Goal: Task Accomplishment & Management: Manage account settings

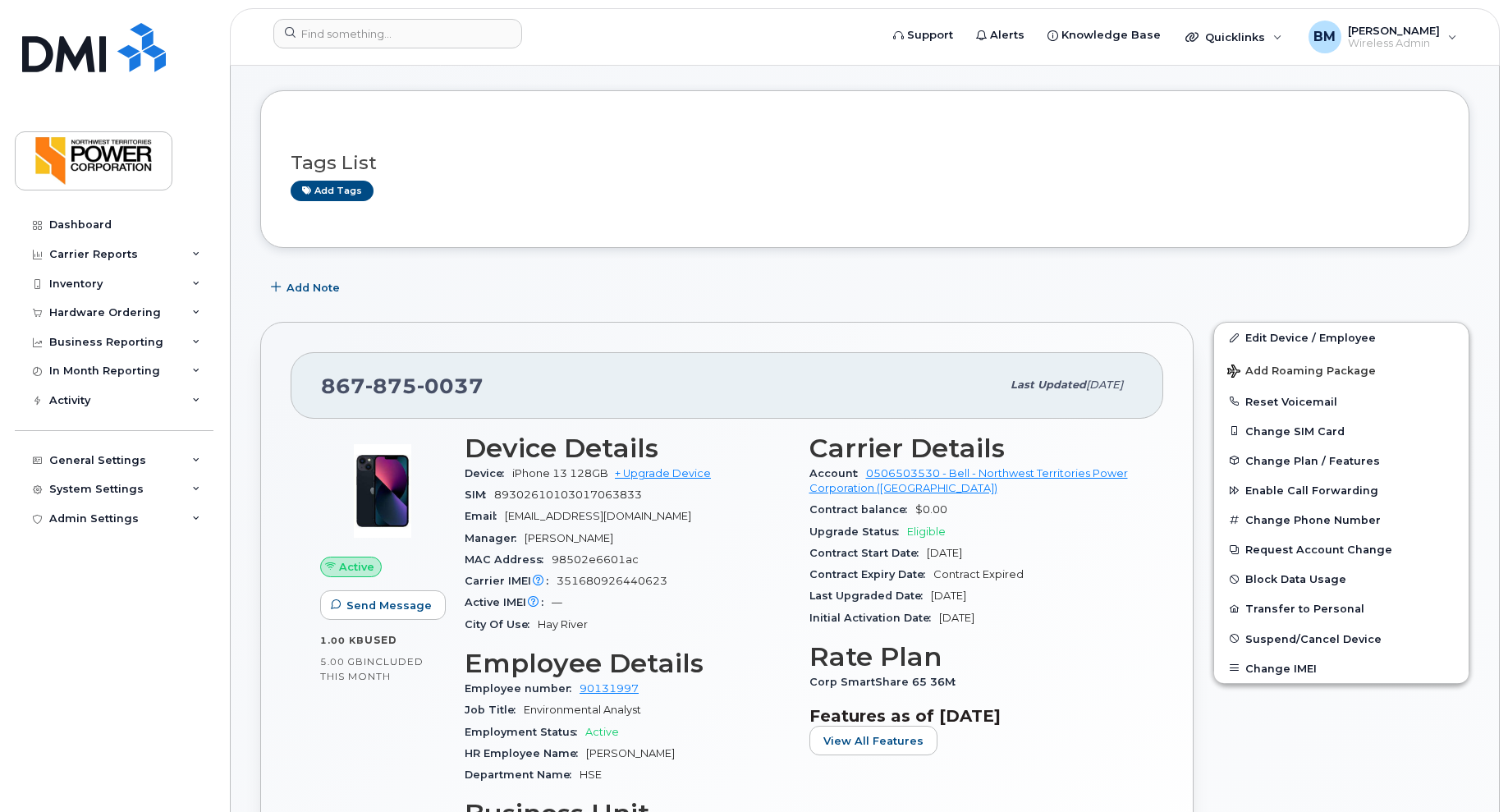
scroll to position [246, 0]
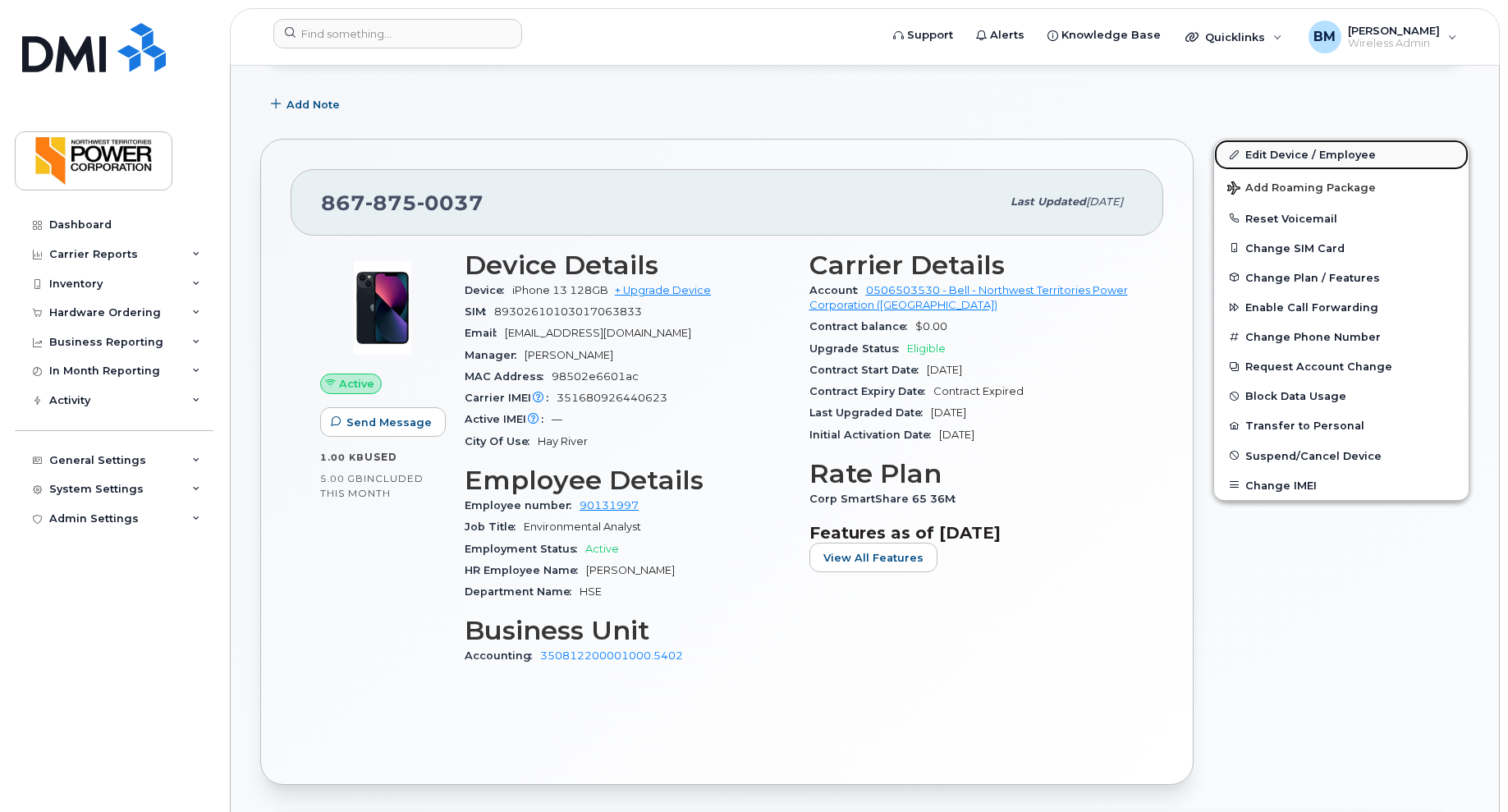
click at [1303, 154] on link "Edit Device / Employee" at bounding box center [1341, 154] width 255 height 29
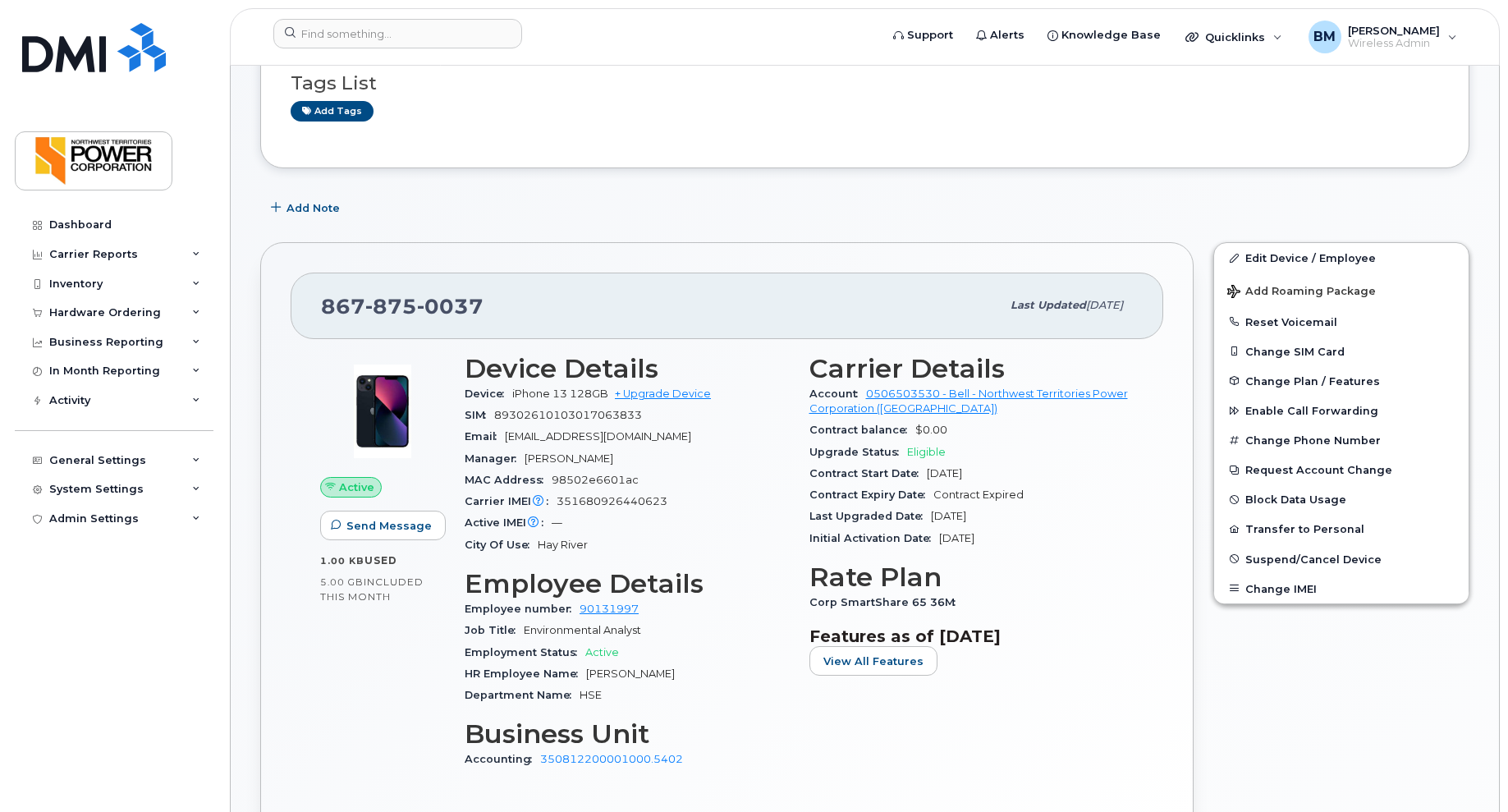
scroll to position [164, 0]
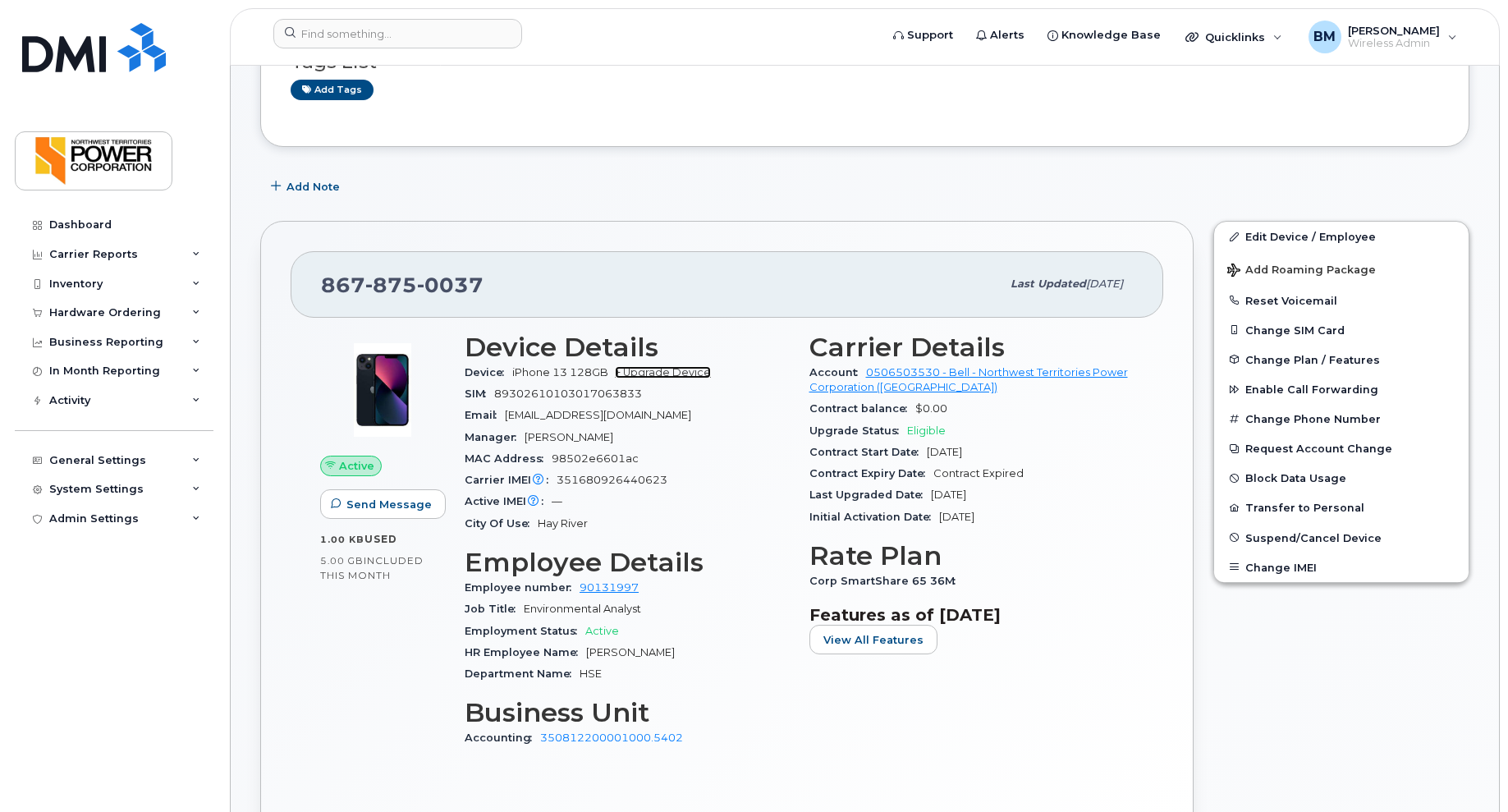
click at [671, 373] on link "+ Upgrade Device" at bounding box center [662, 372] width 96 height 13
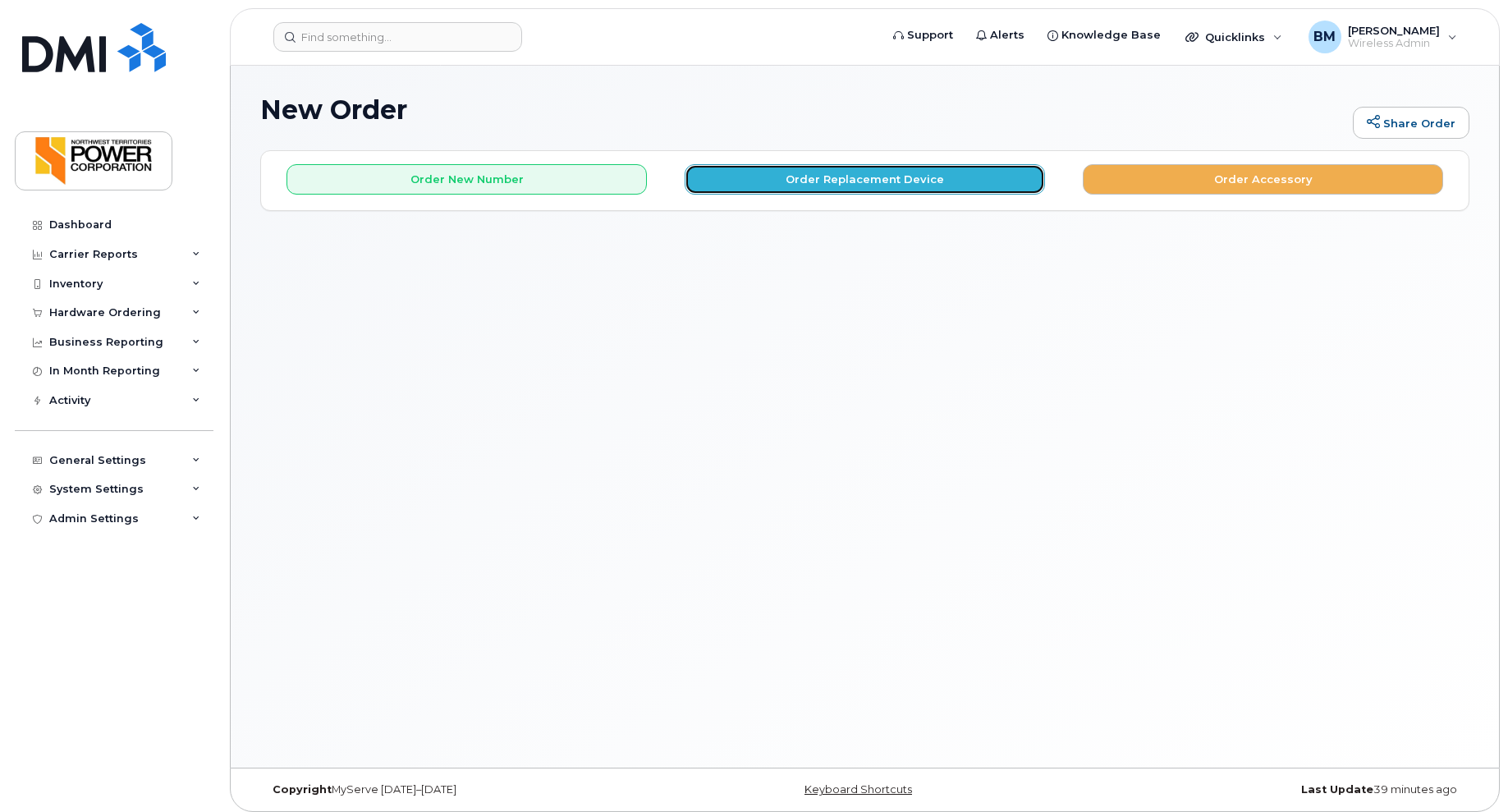
click at [868, 179] on button "Order Replacement Device" at bounding box center [865, 179] width 360 height 30
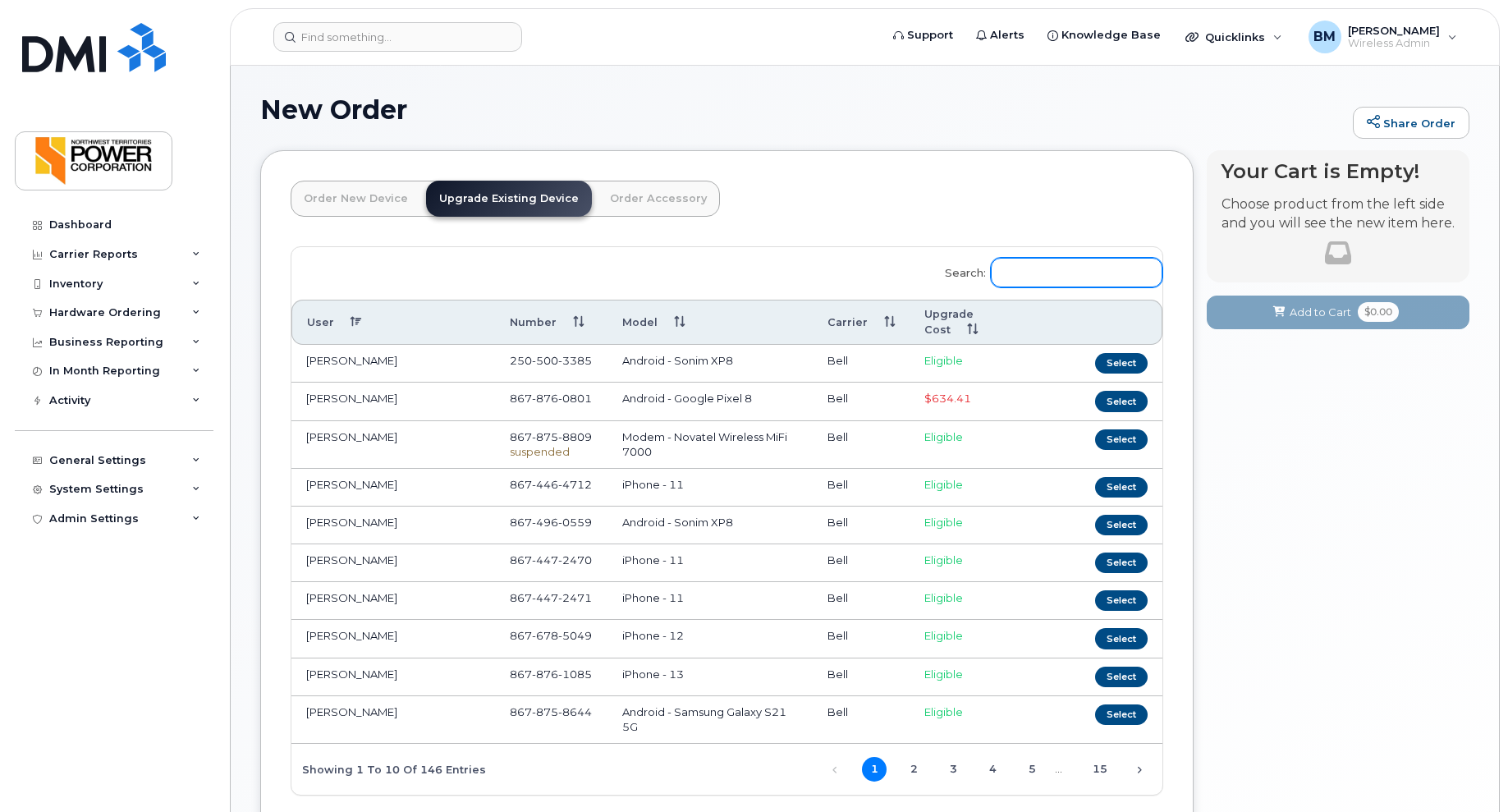
click at [1028, 274] on input "Search:" at bounding box center [1076, 272] width 172 height 29
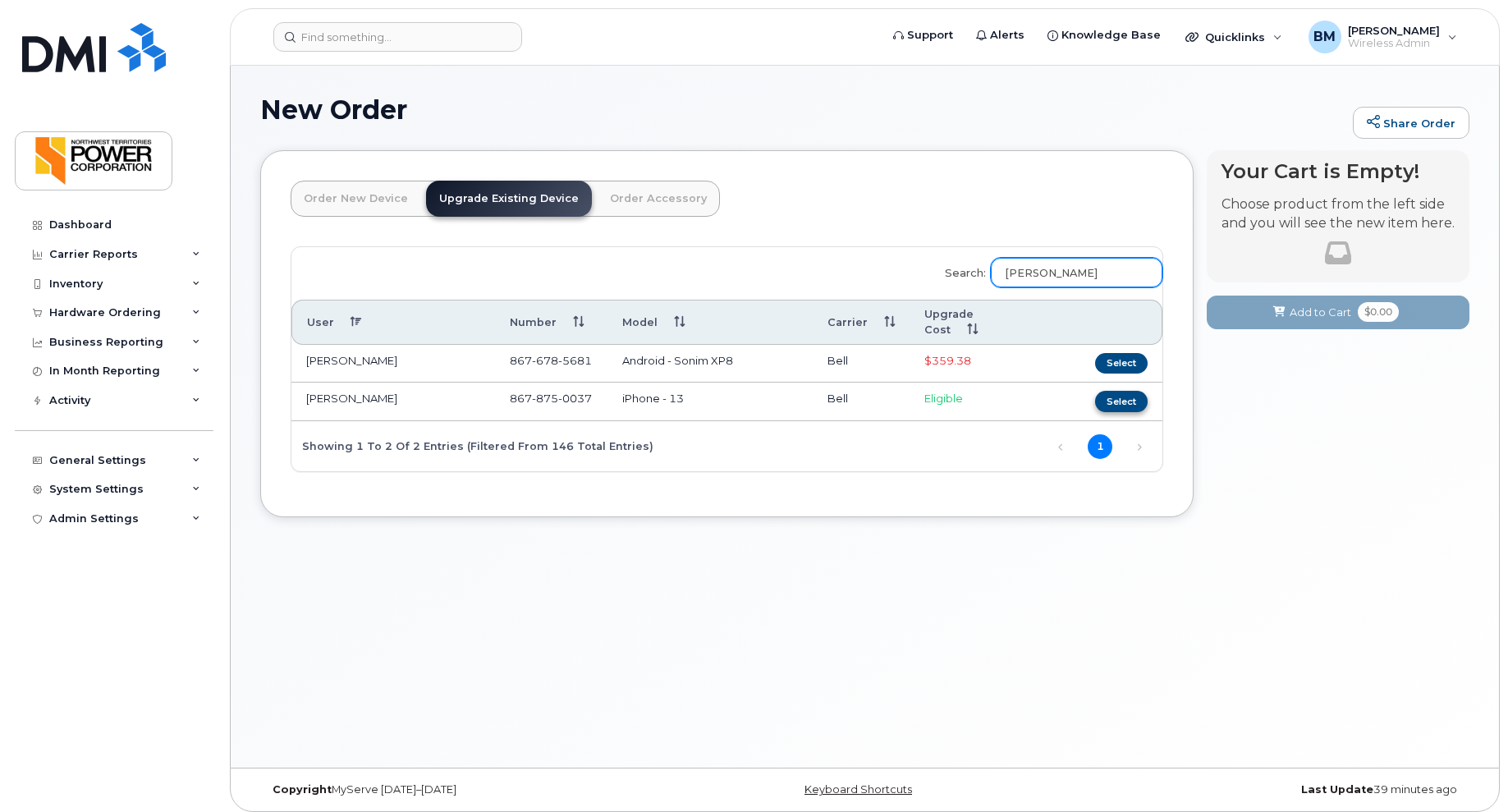
type input "richard"
click at [1119, 398] on button "Select" at bounding box center [1121, 401] width 53 height 21
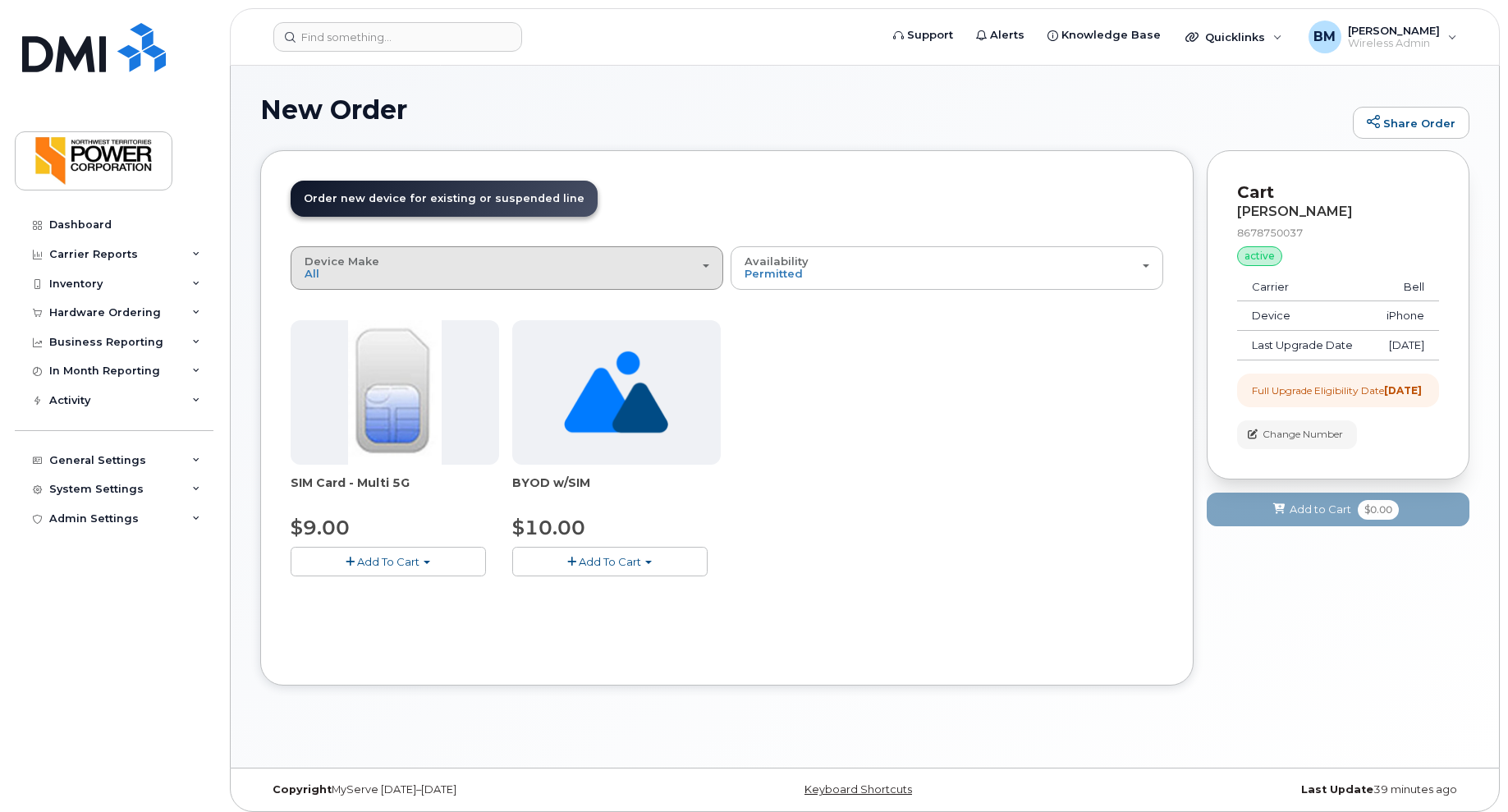
click at [412, 260] on div "Device Make All Unknown" at bounding box center [507, 268] width 404 height 25
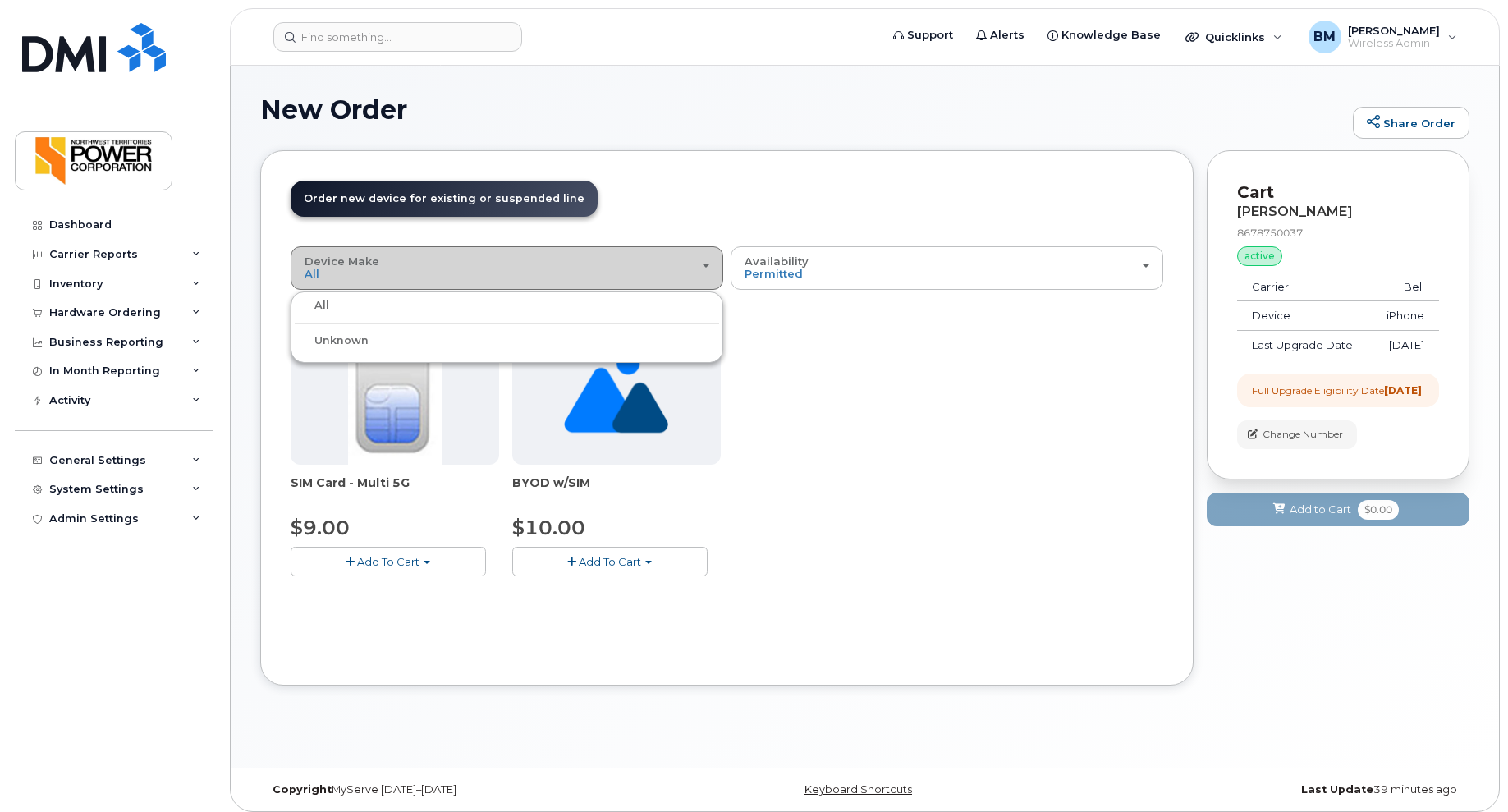
click at [412, 260] on div "Device Make All Unknown" at bounding box center [507, 268] width 404 height 25
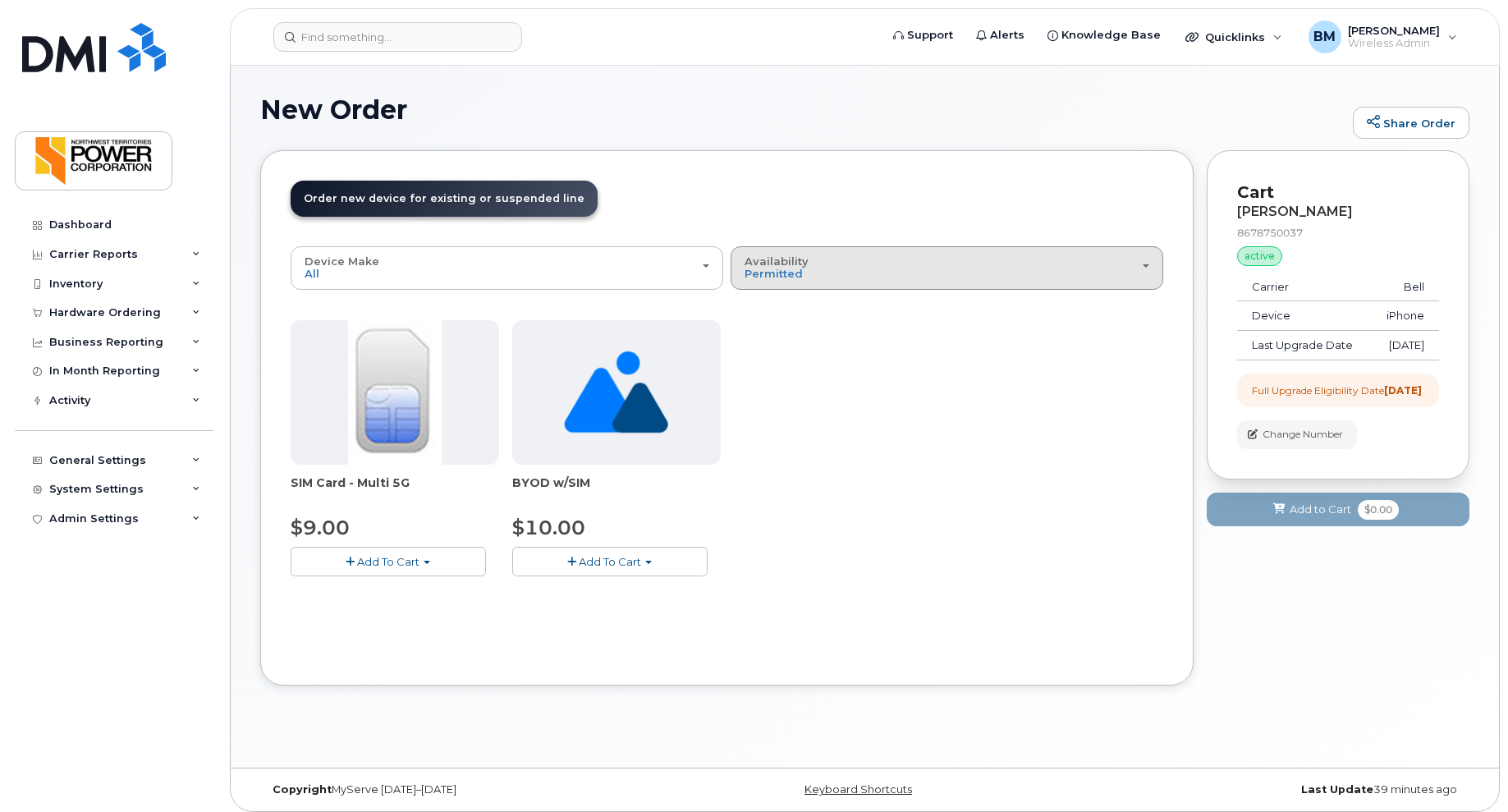
click at [858, 266] on div "Availability Permitted All" at bounding box center [946, 268] width 404 height 25
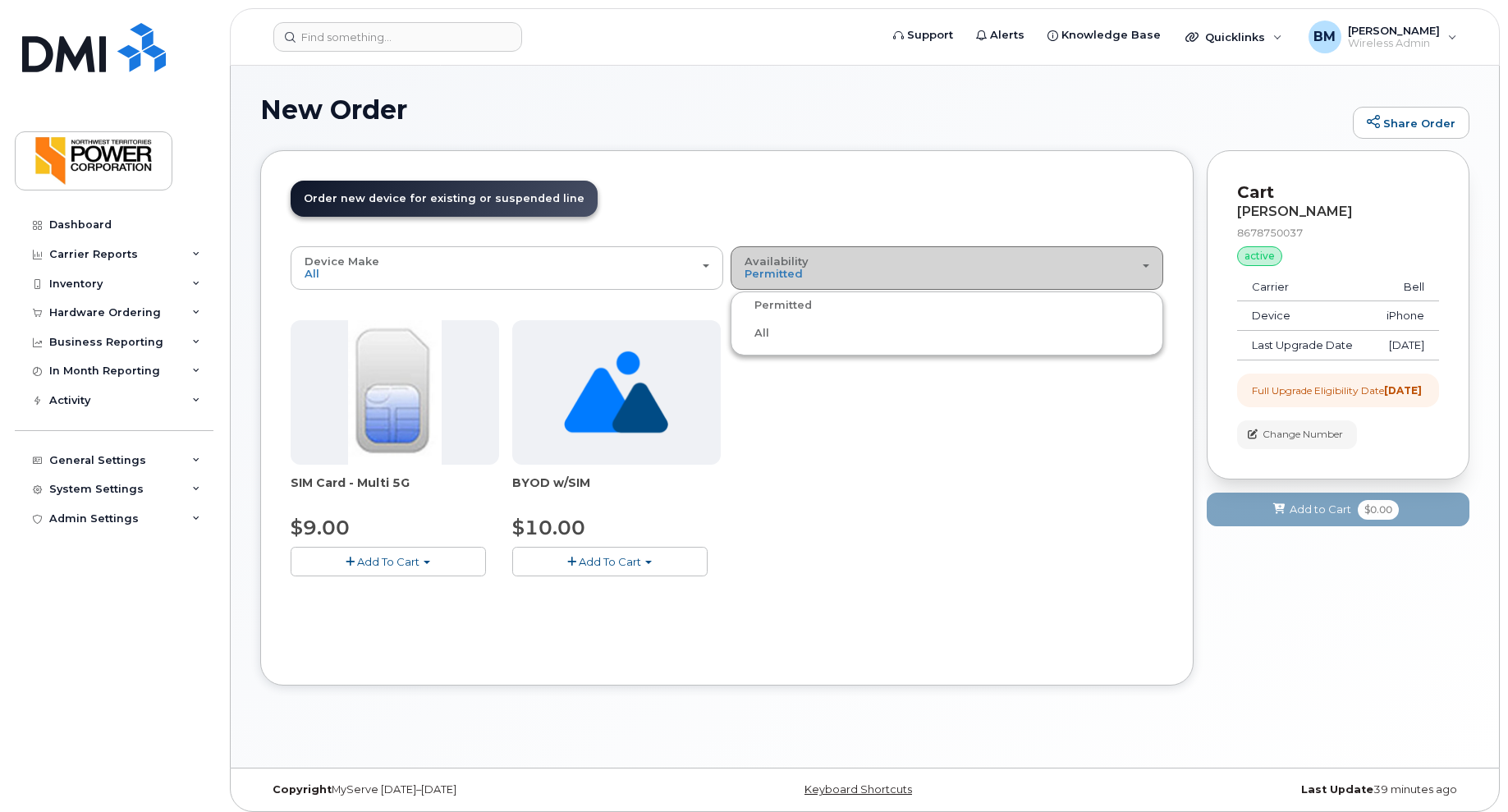
click at [858, 266] on div "Availability Permitted All" at bounding box center [946, 268] width 404 height 25
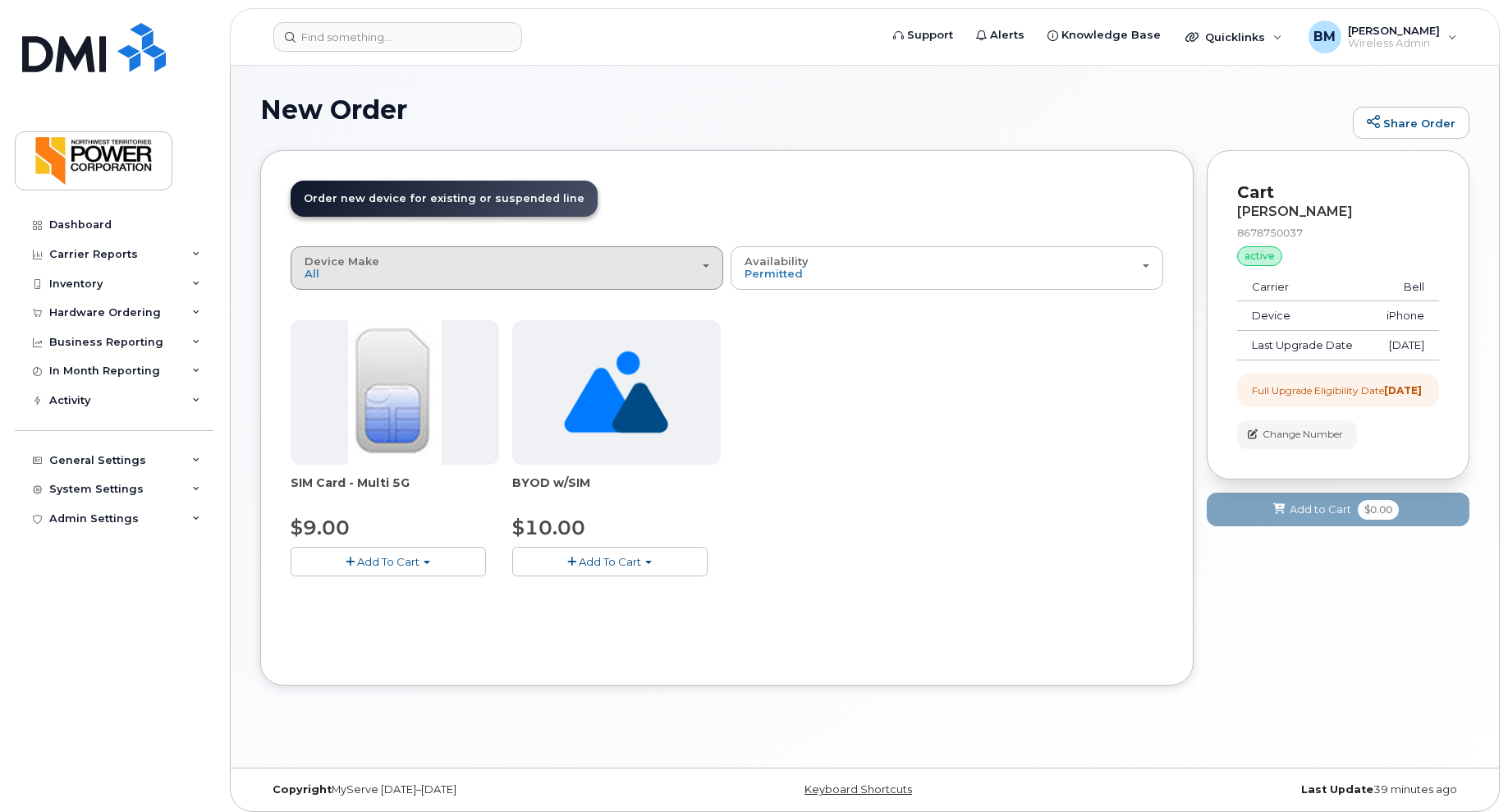
click at [355, 260] on span "Device Make" at bounding box center [342, 261] width 75 height 13
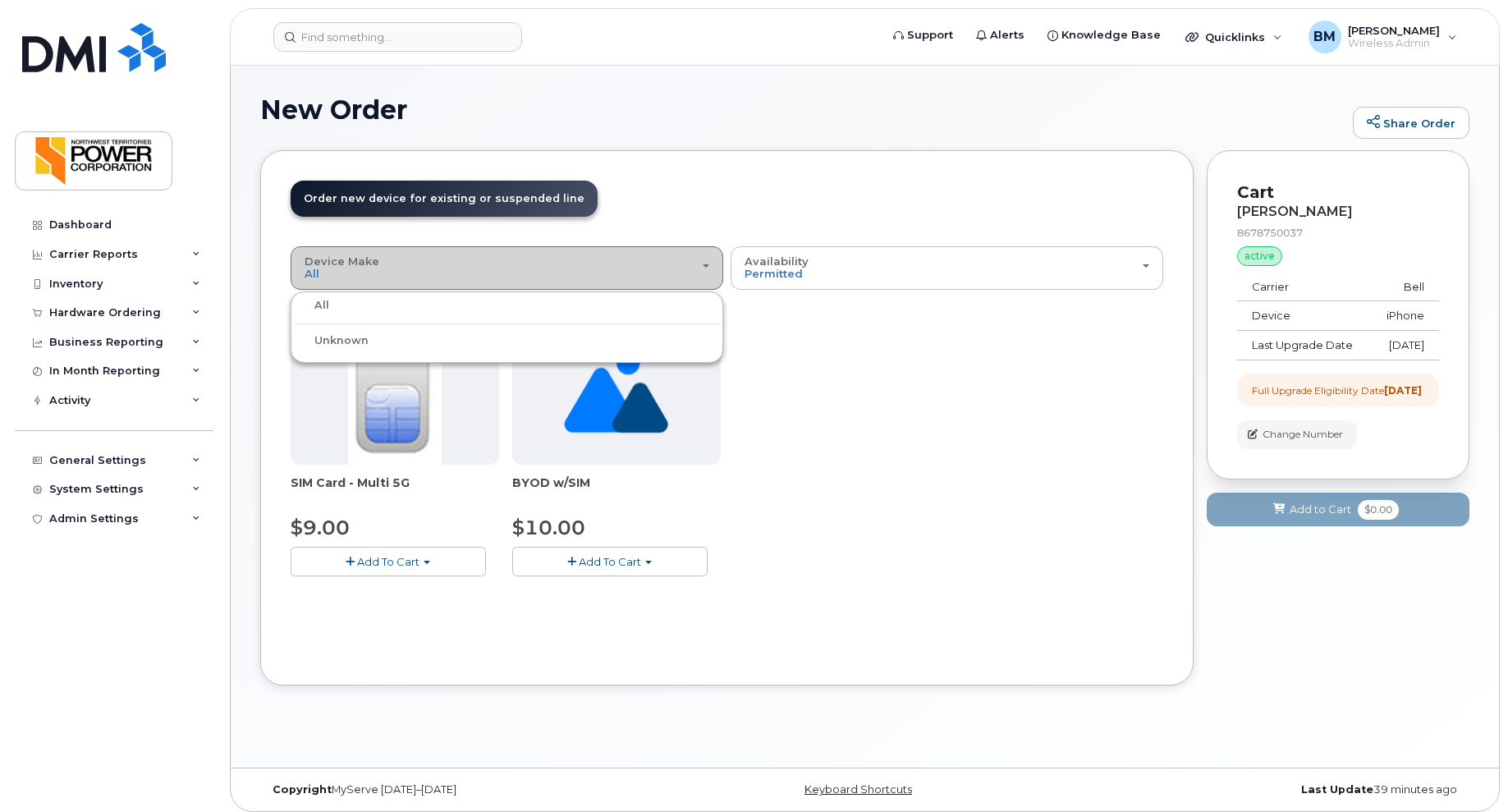
click at [355, 260] on span "Device Make" at bounding box center [342, 261] width 75 height 13
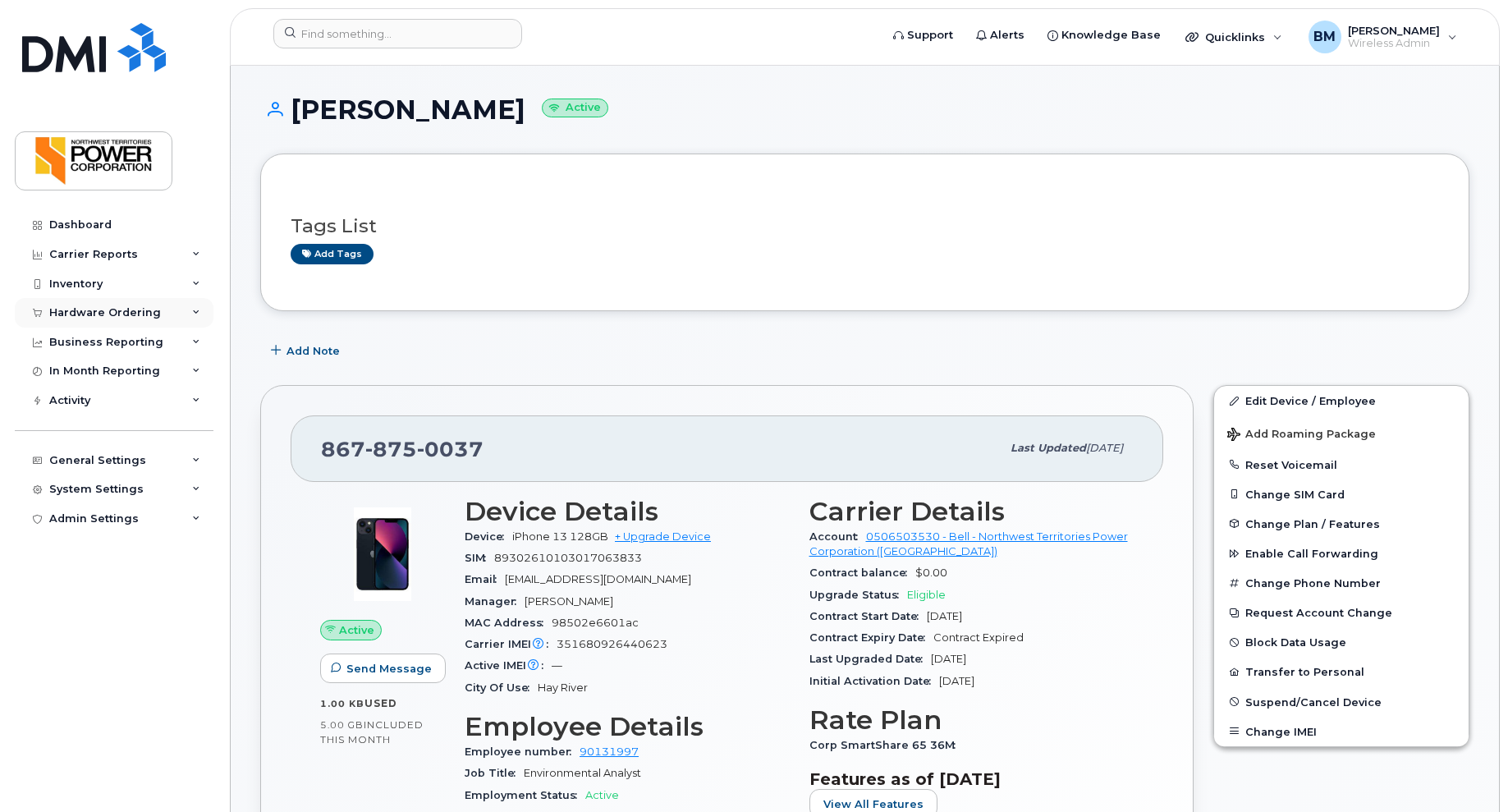
click at [116, 308] on div "Hardware Ordering" at bounding box center [105, 313] width 111 height 13
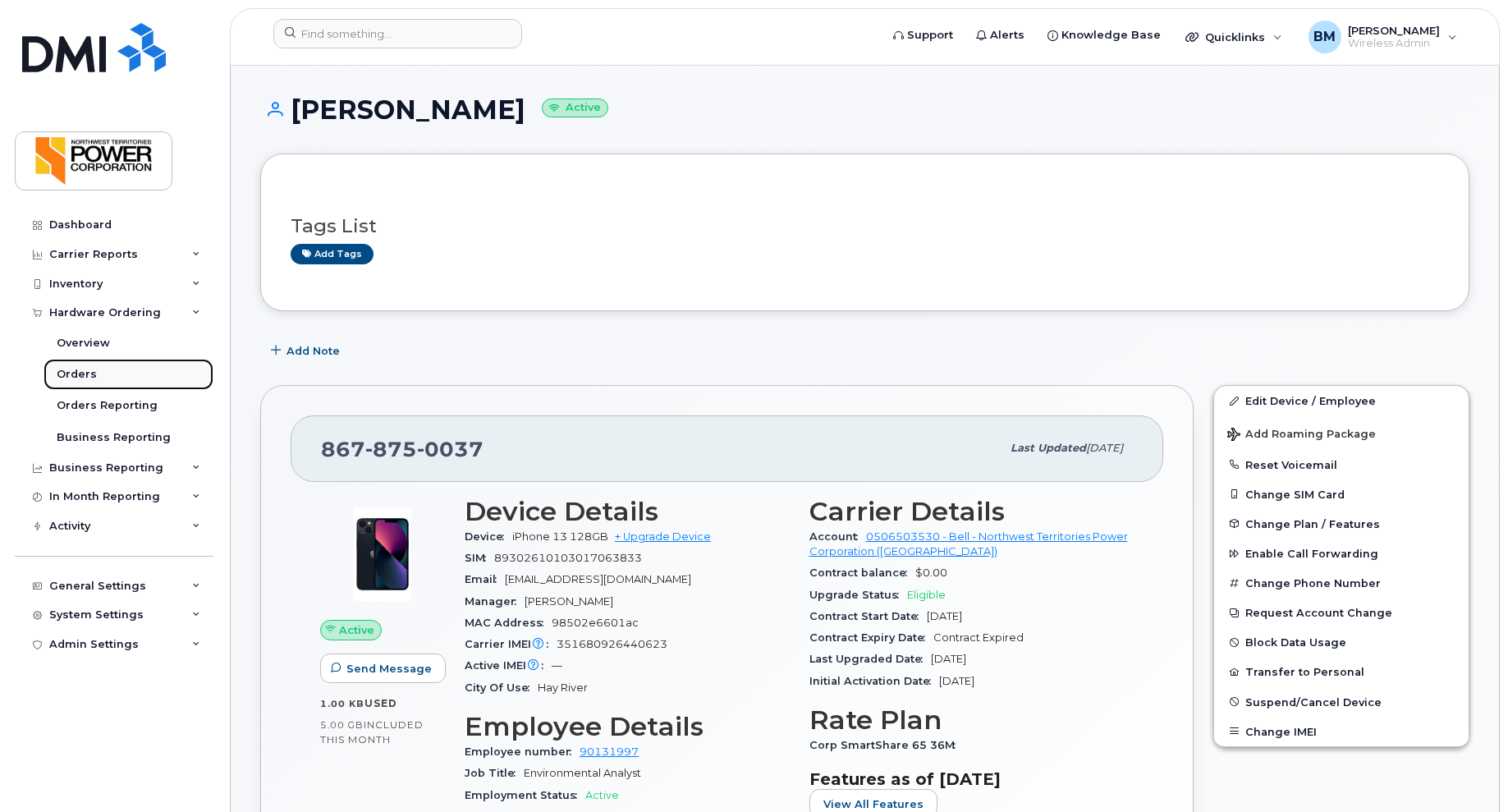
click at [72, 375] on div "Orders" at bounding box center [77, 374] width 40 height 15
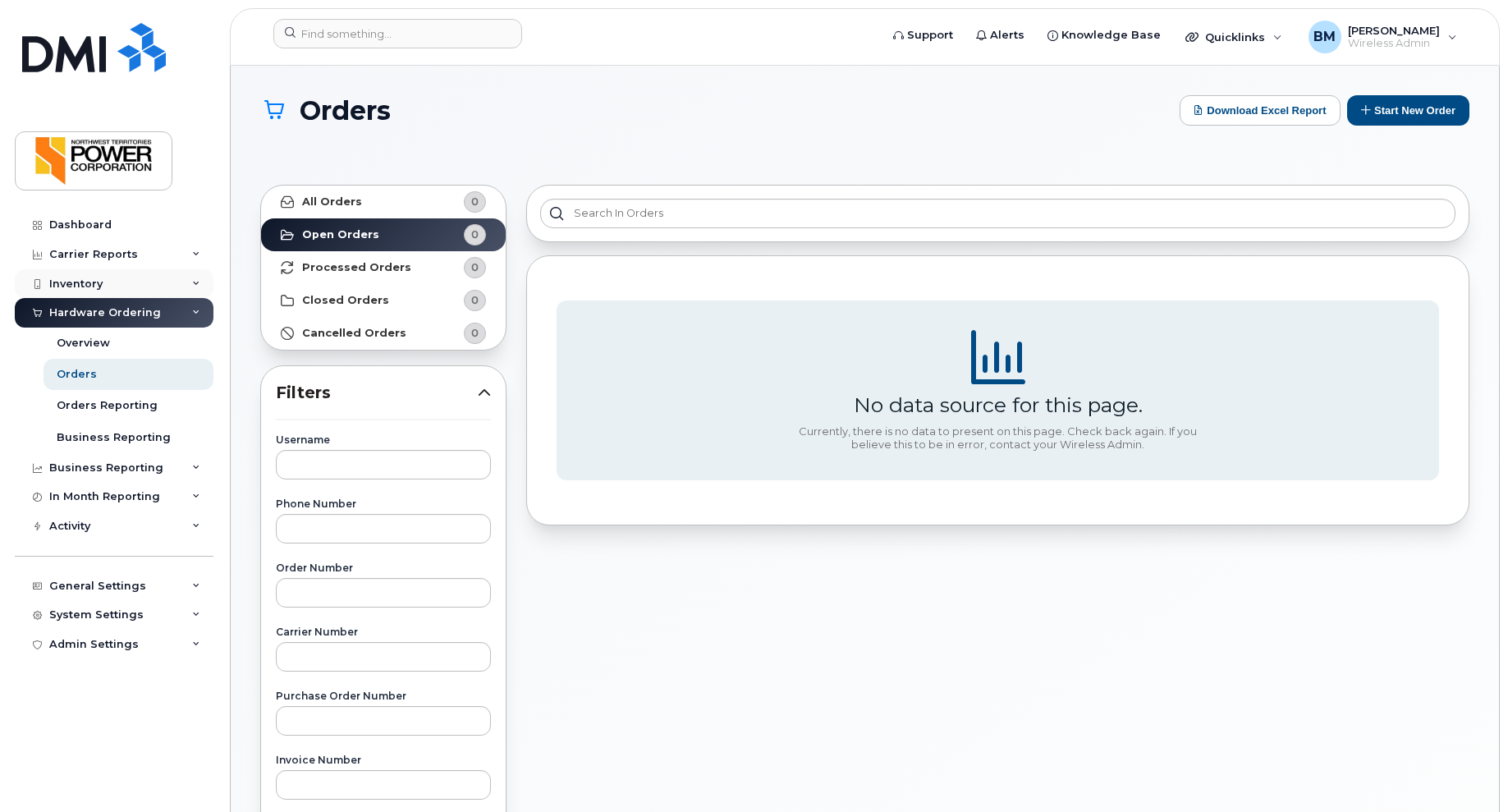
click at [99, 283] on div "Inventory" at bounding box center [76, 284] width 54 height 13
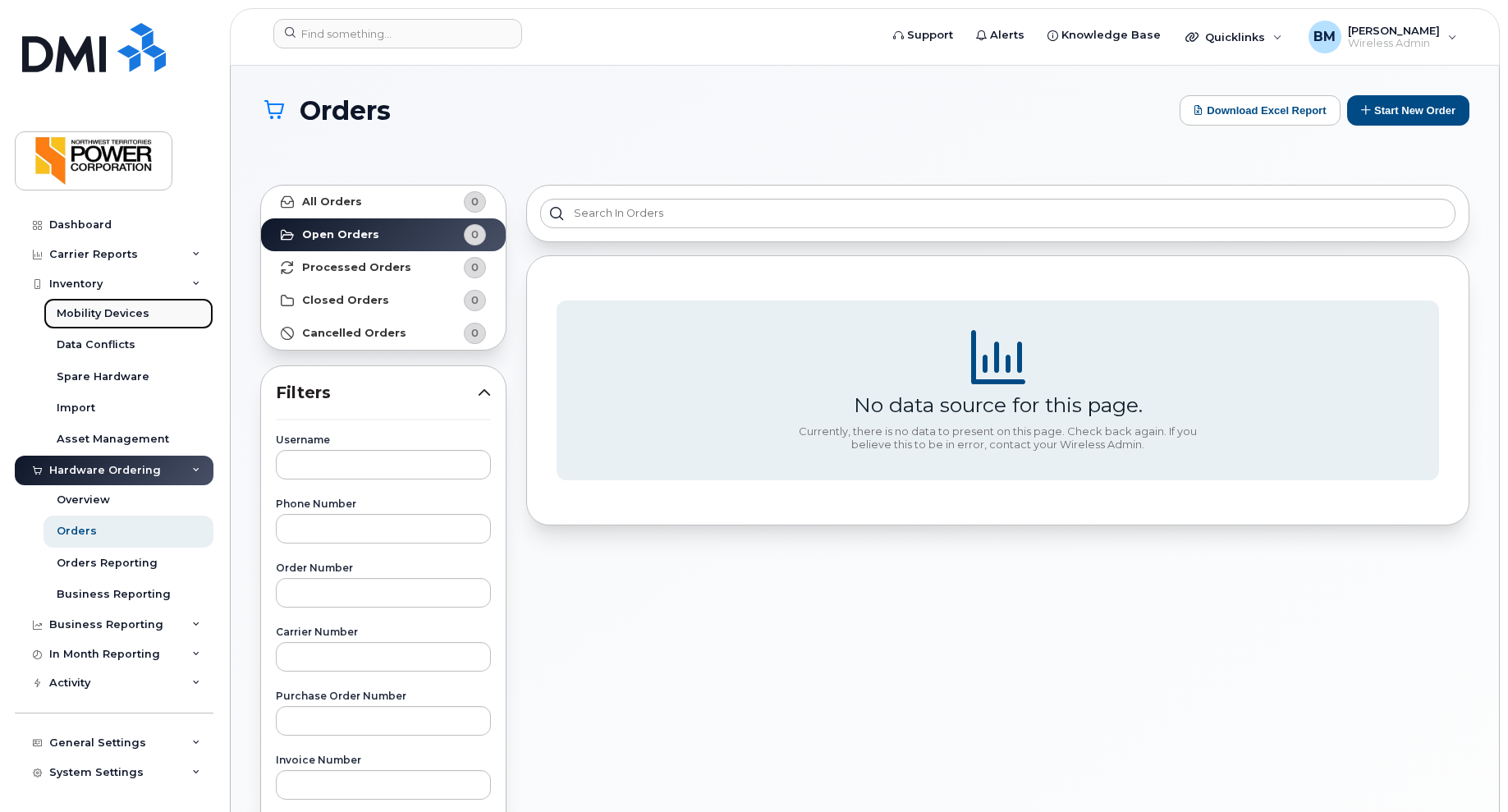
click at [100, 321] on div "Mobility Devices" at bounding box center [103, 314] width 93 height 15
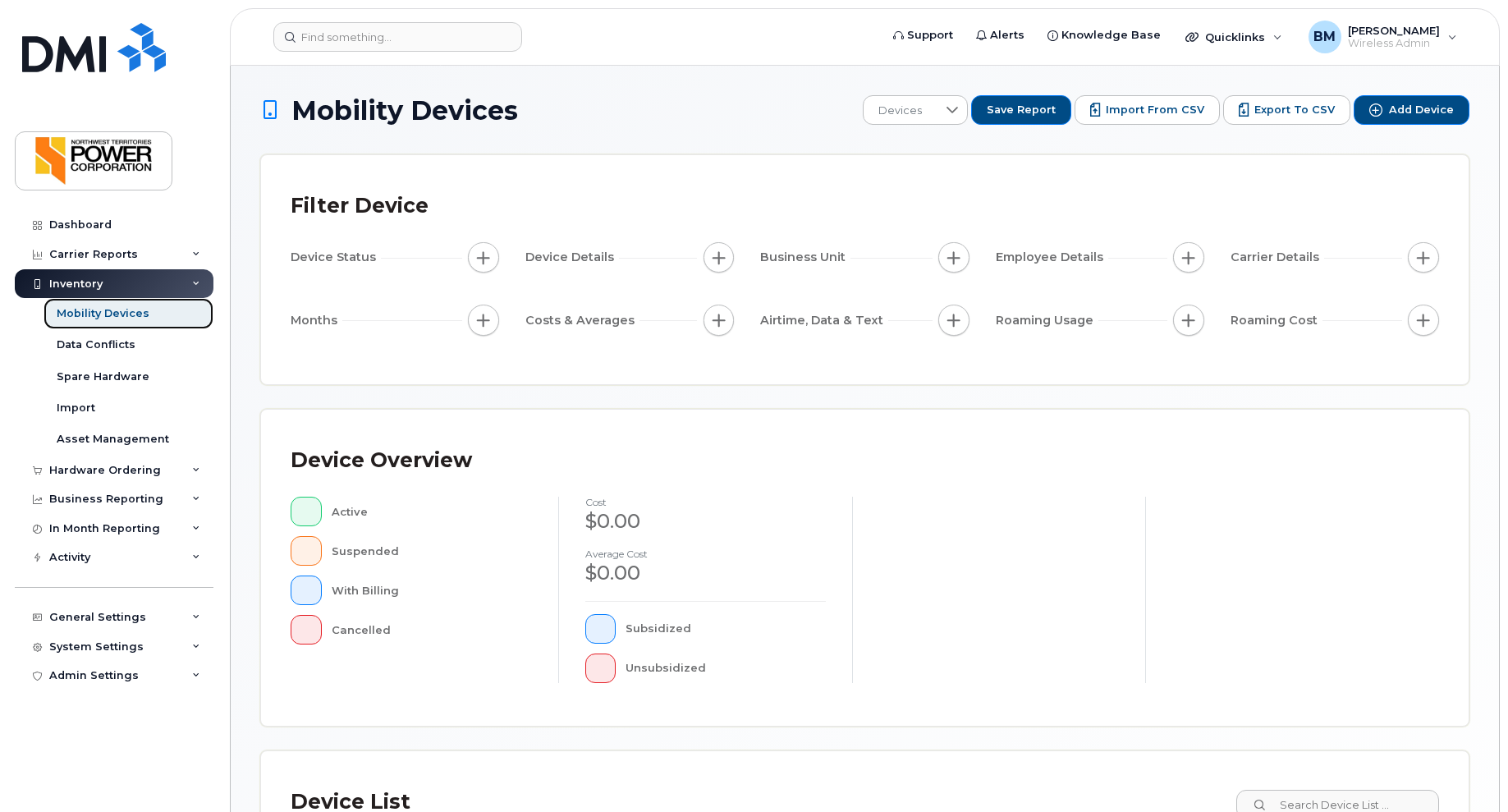
click at [99, 314] on div "Mobility Devices" at bounding box center [103, 314] width 93 height 15
